Goal: Information Seeking & Learning: Learn about a topic

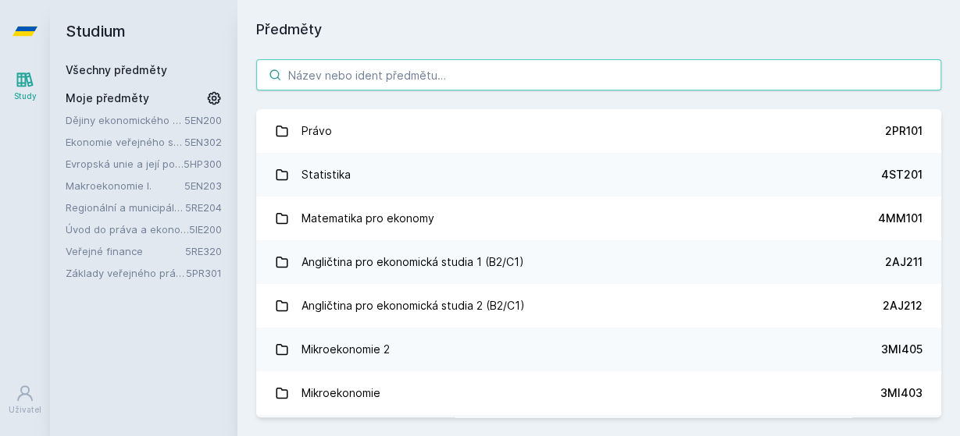
click at [324, 73] on input "search" at bounding box center [598, 74] width 685 height 31
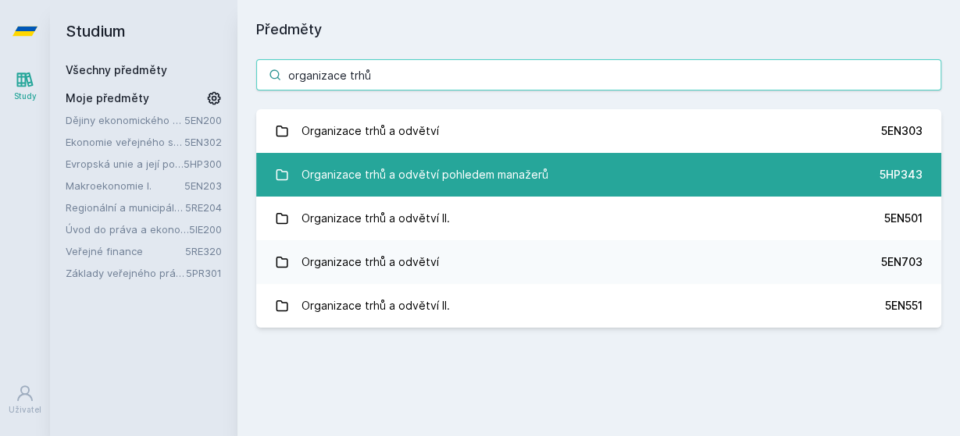
type input "organizace trhů"
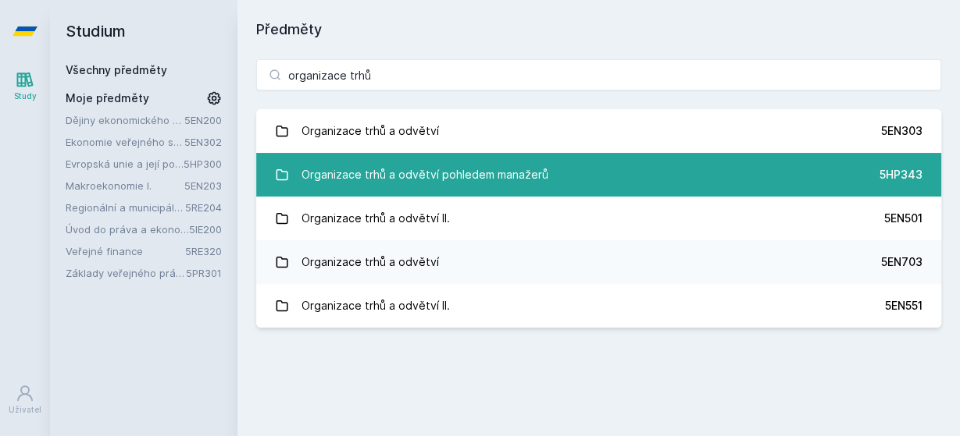
click at [557, 180] on link "Organizace trhů a odvětví pohledem manažerů 5HP343" at bounding box center [598, 175] width 685 height 44
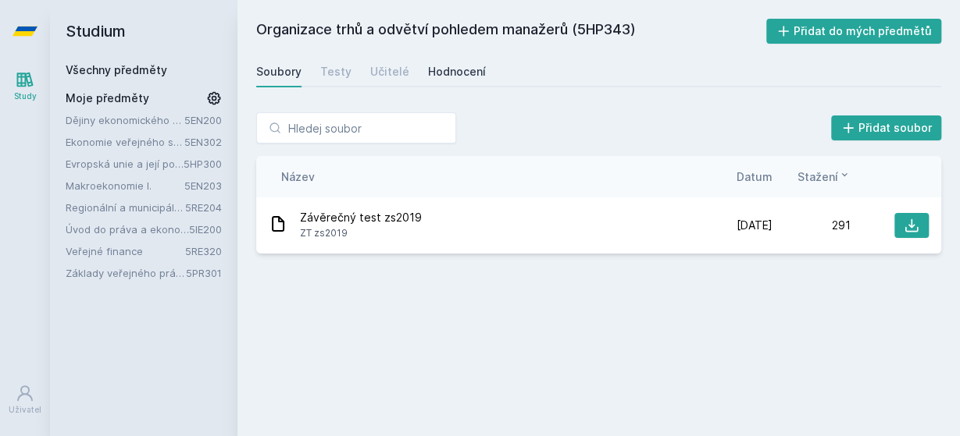
click at [468, 66] on div "Hodnocení" at bounding box center [457, 72] width 58 height 16
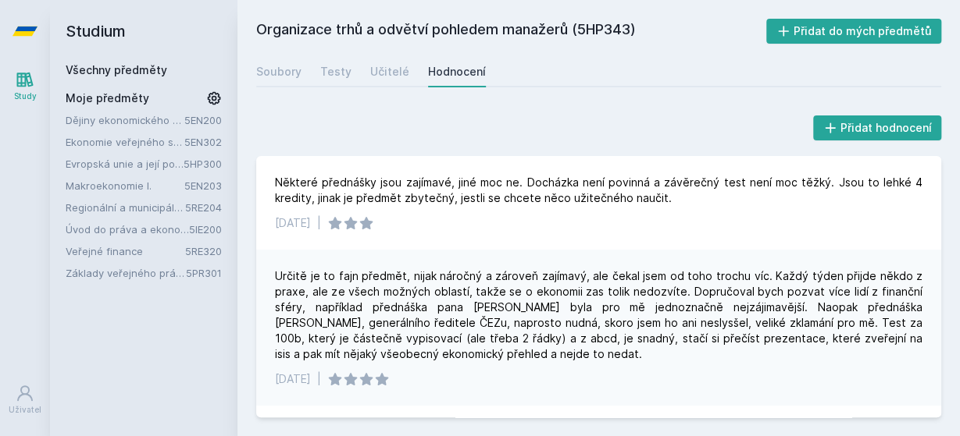
click at [102, 63] on div "Všechny předměty" at bounding box center [144, 70] width 156 height 16
click at [106, 69] on link "Všechny předměty" at bounding box center [117, 69] width 102 height 13
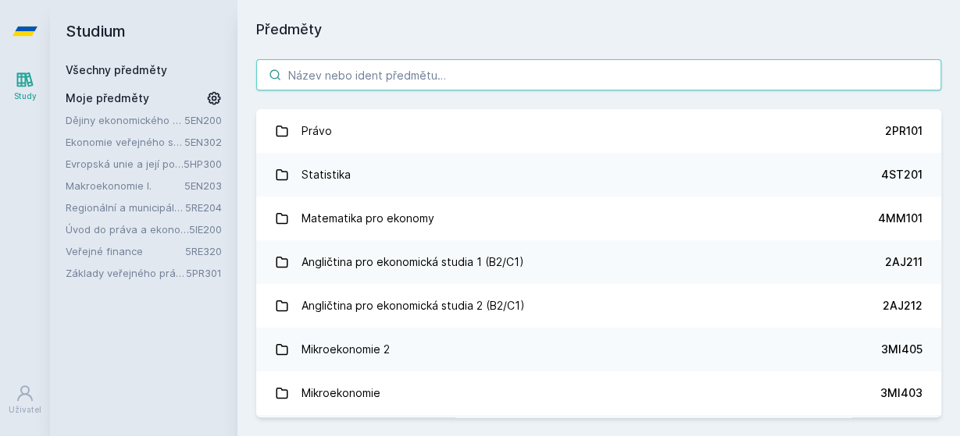
click at [336, 77] on input "search" at bounding box center [598, 74] width 685 height 31
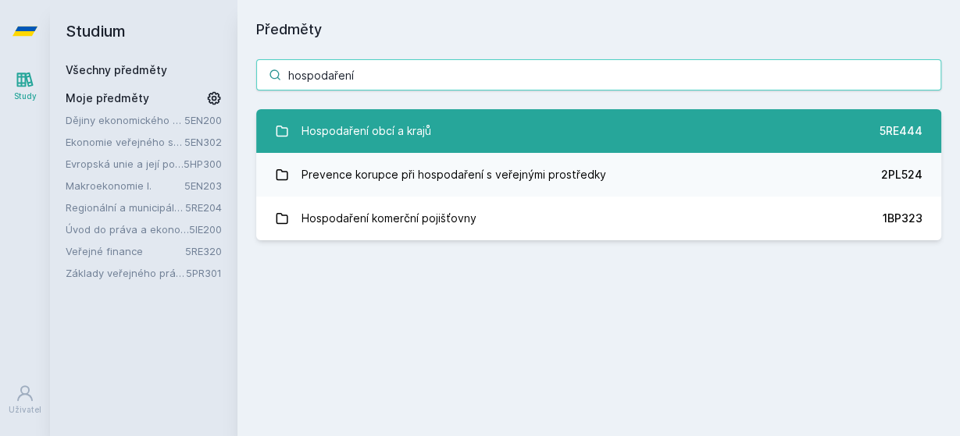
type input "hospodaření"
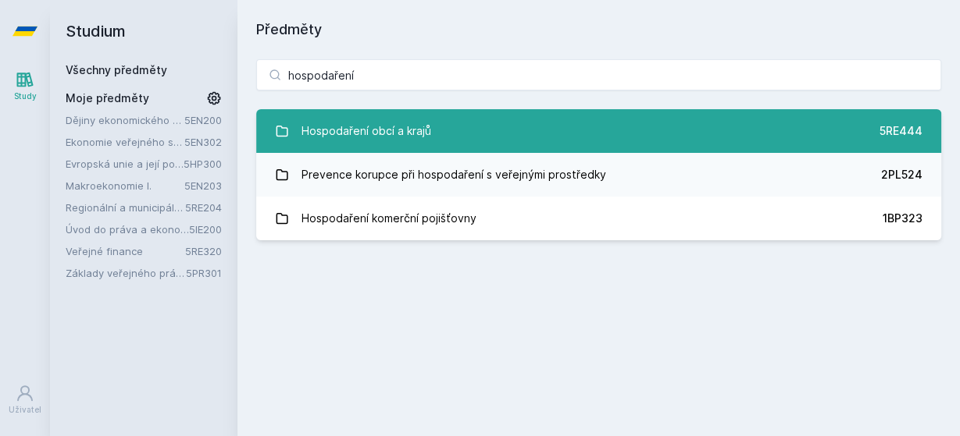
click at [478, 141] on link "Hospodaření obcí a krajů 5RE444" at bounding box center [598, 131] width 685 height 44
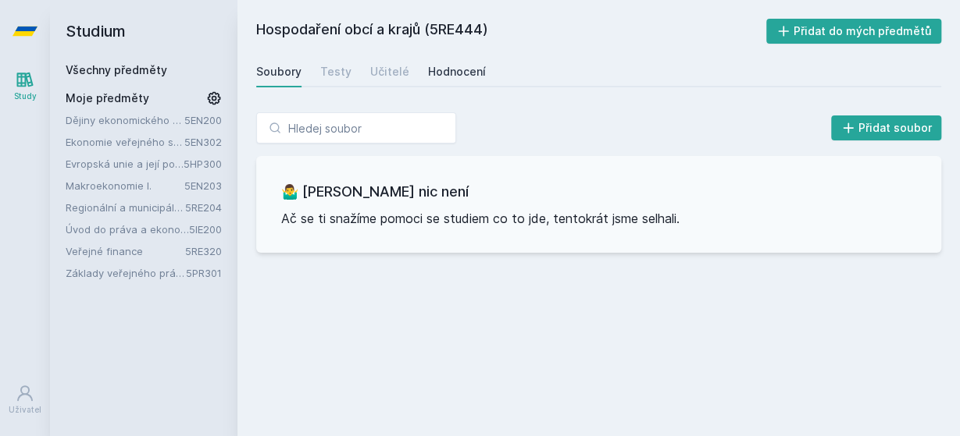
click at [441, 71] on div "Hodnocení" at bounding box center [457, 72] width 58 height 16
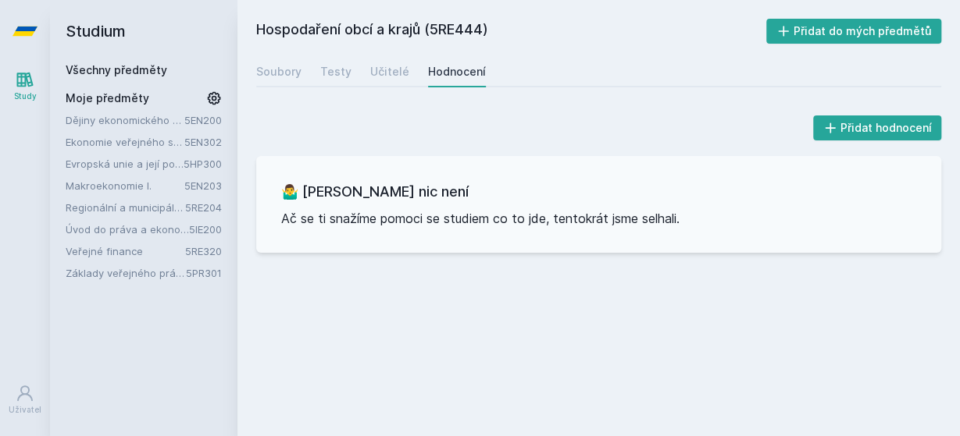
drag, startPoint x: 434, startPoint y: 30, endPoint x: 485, endPoint y: 26, distance: 51.0
click at [485, 26] on h2 "Hospodaření obcí a krajů (5RE444)" at bounding box center [511, 31] width 510 height 25
copy h2 "5RE444"
